Goal: Obtain resource: Obtain resource

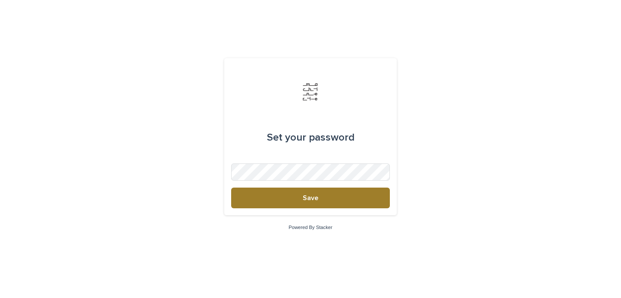
click at [289, 202] on button "Save" at bounding box center [310, 198] width 159 height 21
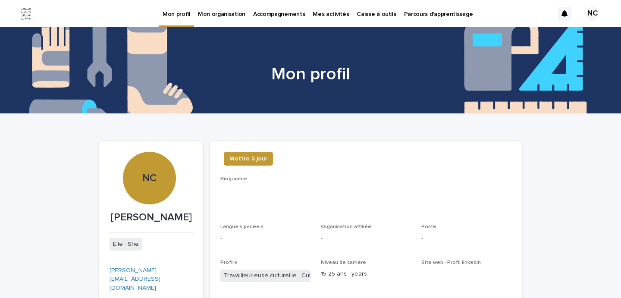
click at [368, 15] on p "Caisse à outils" at bounding box center [376, 9] width 39 height 18
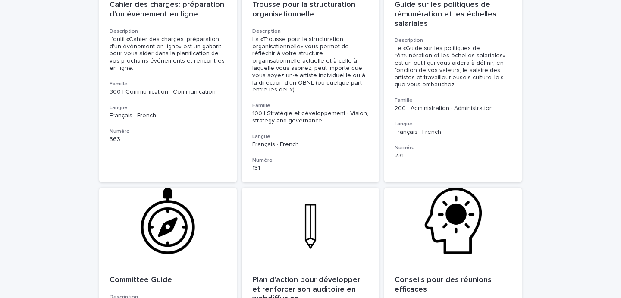
scroll to position [553, 0]
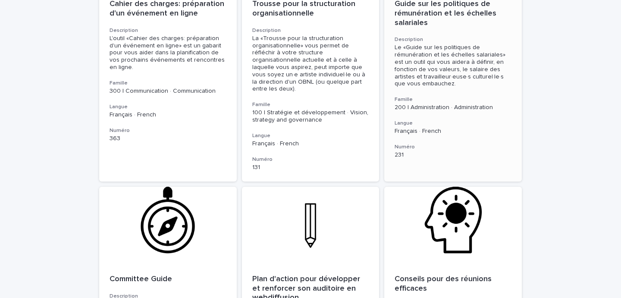
click at [446, 48] on div "Le «Guide sur les politiques de rémunération et les échelles salariales» est un…" at bounding box center [453, 66] width 117 height 44
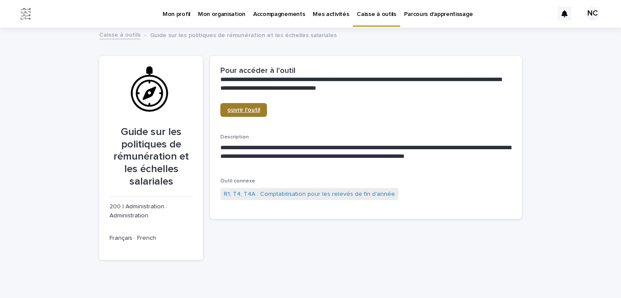
click at [255, 113] on link "ouvrir l'outil" at bounding box center [243, 110] width 47 height 14
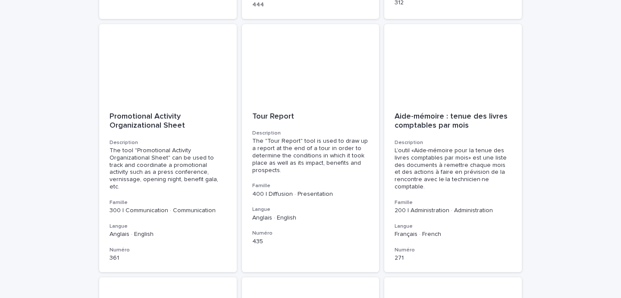
scroll to position [983, 0]
